Goal: Check status: Check status

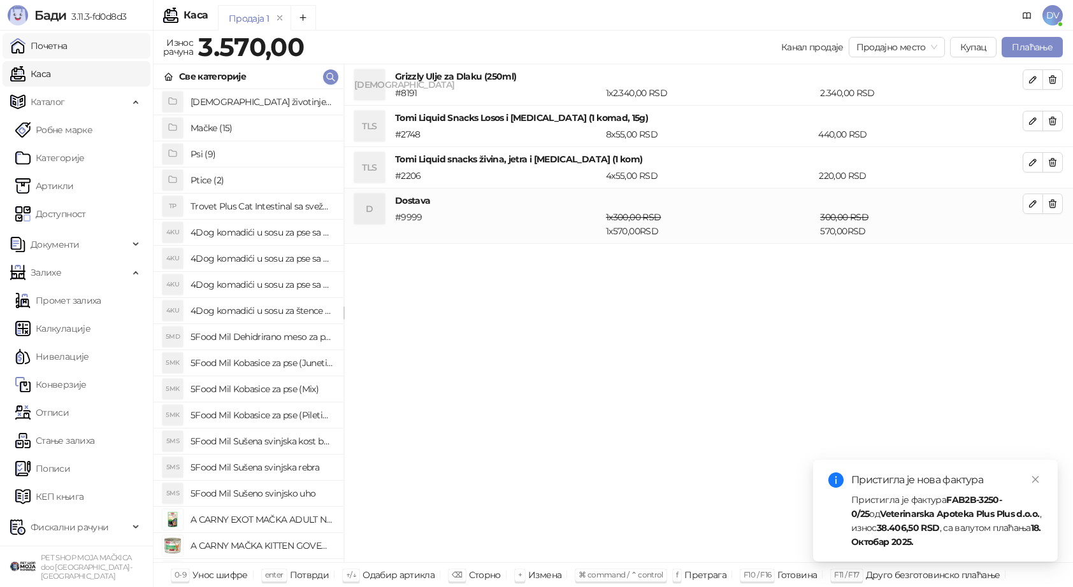
click at [52, 48] on link "Почетна" at bounding box center [38, 45] width 57 height 25
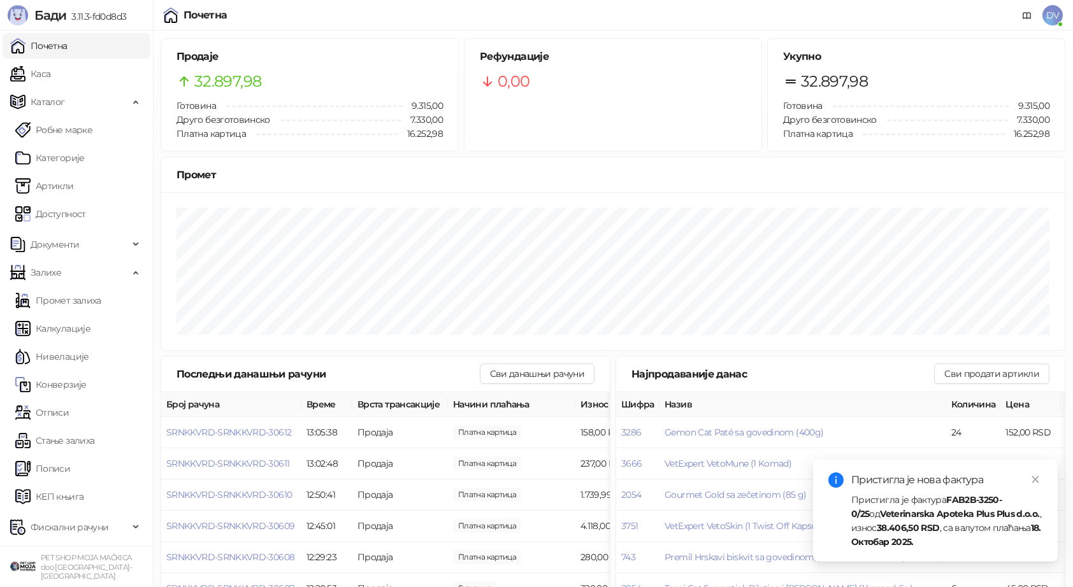
click at [952, 526] on div "Пристигла је фактура FAB2B-3250-0/25 од Veterinarska Apoteka Plus Plus d.o.o. ,…" at bounding box center [946, 521] width 191 height 56
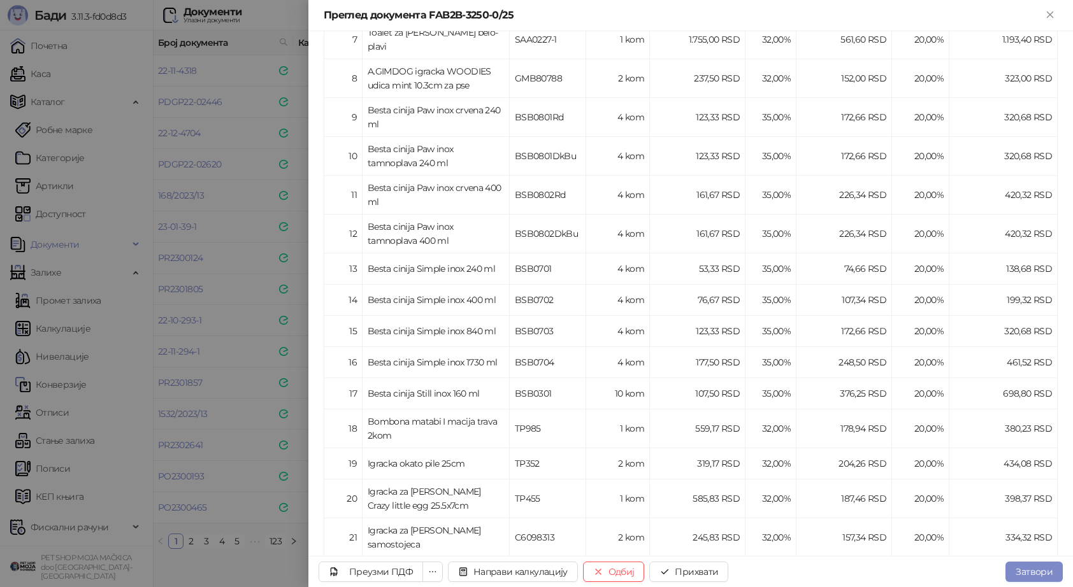
scroll to position [580, 0]
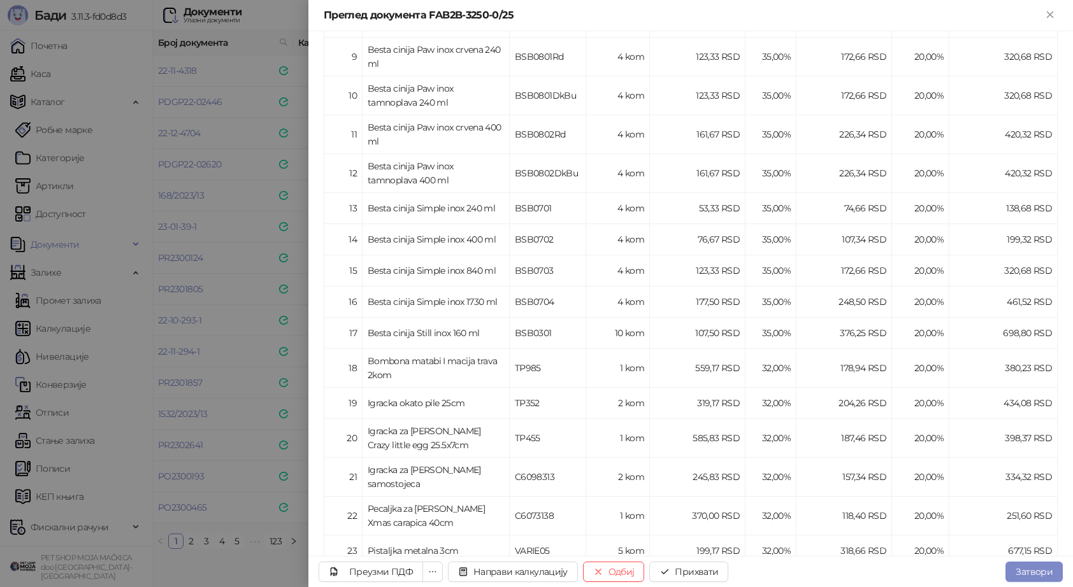
click at [266, 408] on div at bounding box center [536, 293] width 1073 height 587
